Goal: Information Seeking & Learning: Check status

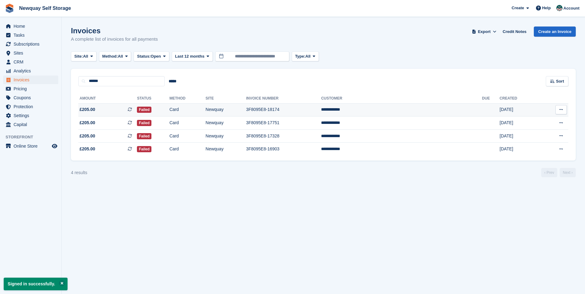
click at [246, 113] on td "Newquay" at bounding box center [226, 109] width 40 height 13
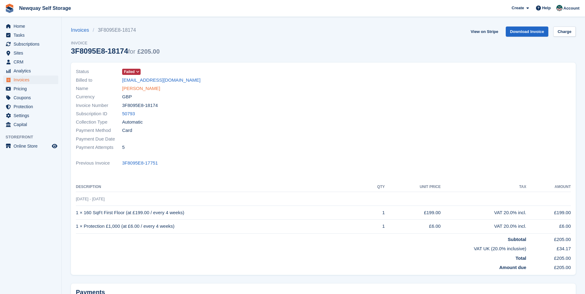
click at [138, 89] on link "[PERSON_NAME]" at bounding box center [141, 88] width 38 height 7
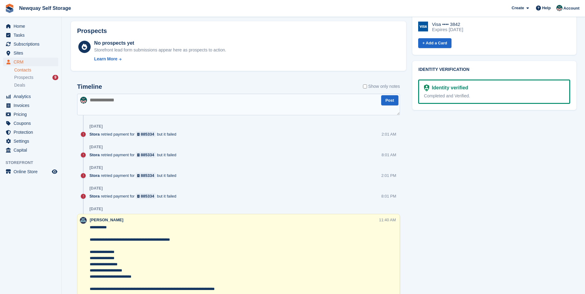
scroll to position [278, 0]
click at [107, 98] on textarea at bounding box center [238, 104] width 323 height 22
type textarea "**********"
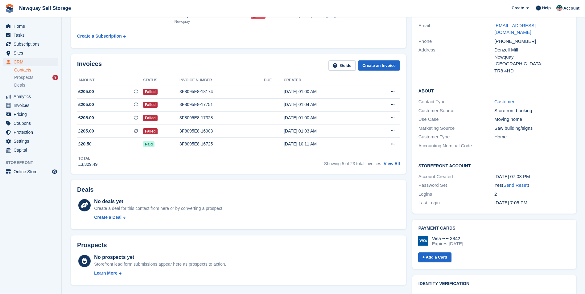
scroll to position [62, 0]
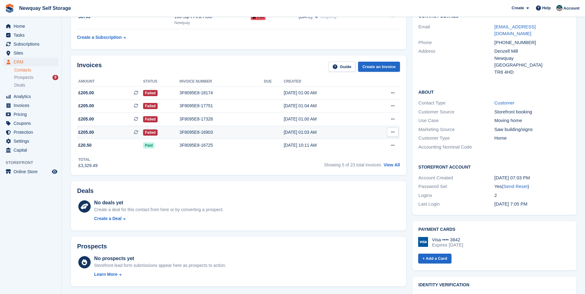
click at [190, 131] on div "3F8095E8-16903" at bounding box center [221, 132] width 84 height 6
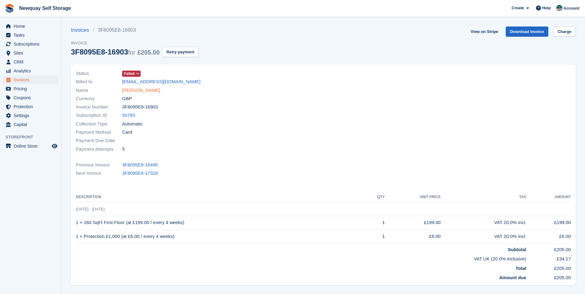
click at [139, 89] on link "[PERSON_NAME]" at bounding box center [141, 90] width 38 height 7
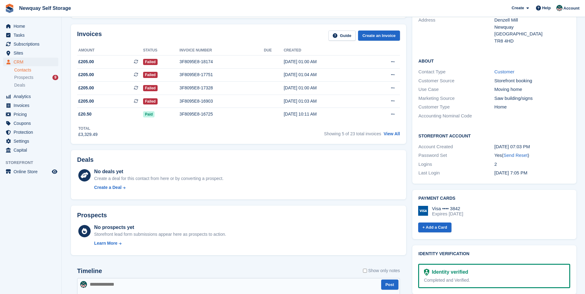
scroll to position [93, 0]
click at [387, 136] on link "View All" at bounding box center [392, 134] width 16 height 5
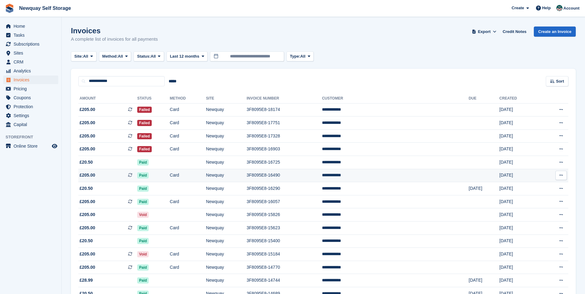
click at [206, 176] on td "Card" at bounding box center [188, 175] width 36 height 13
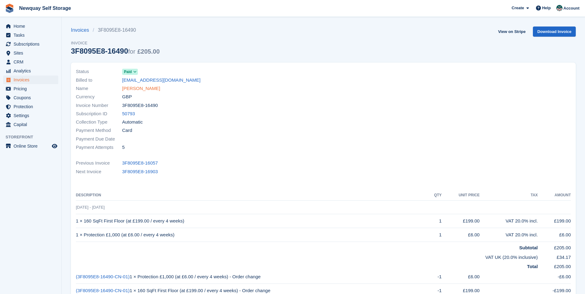
click at [132, 91] on link "[PERSON_NAME]" at bounding box center [141, 88] width 38 height 7
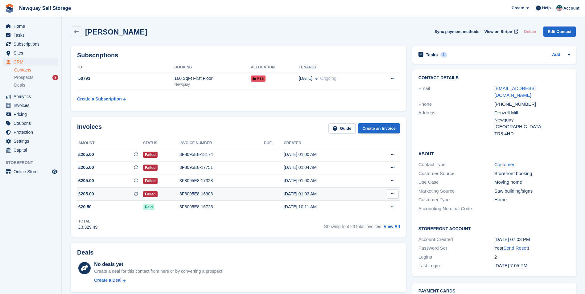
click at [177, 193] on div "Failed" at bounding box center [161, 194] width 36 height 6
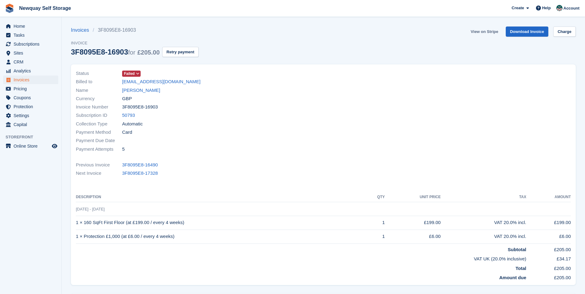
click at [489, 33] on link "View on Stripe" at bounding box center [484, 32] width 32 height 10
click at [136, 88] on link "[PERSON_NAME]" at bounding box center [141, 90] width 38 height 7
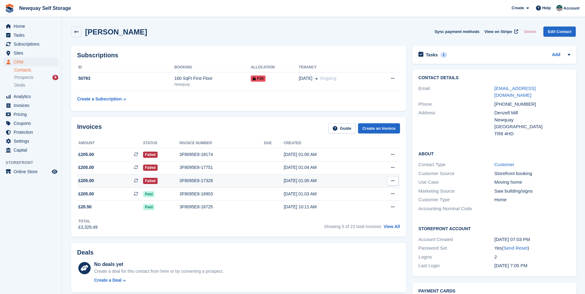
click at [188, 182] on div "3F8095E8-17328" at bounding box center [221, 181] width 84 height 6
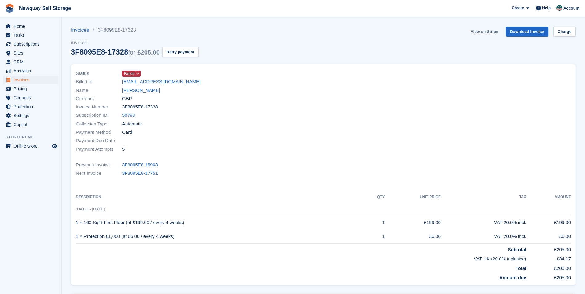
click at [486, 31] on link "View on Stripe" at bounding box center [484, 32] width 32 height 10
click at [129, 93] on link "[PERSON_NAME]" at bounding box center [141, 90] width 38 height 7
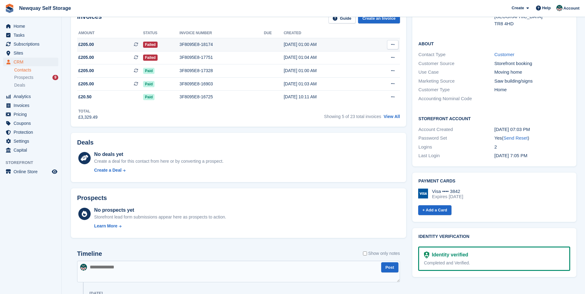
scroll to position [154, 0]
